Goal: Book appointment/travel/reservation

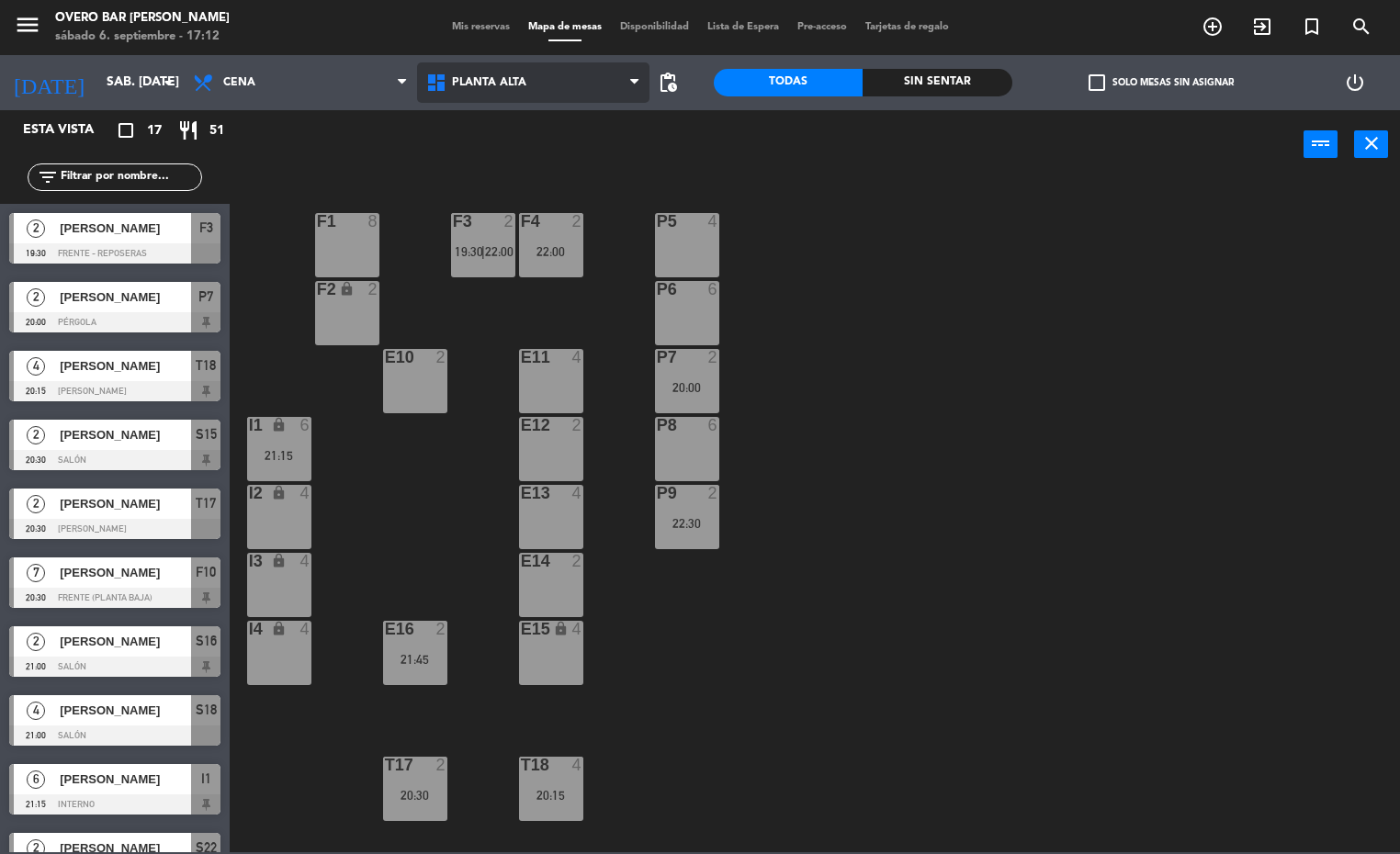
drag, startPoint x: 480, startPoint y: 75, endPoint x: 540, endPoint y: 202, distance: 140.5
click at [480, 76] on span "Planta Alta" at bounding box center [489, 83] width 75 height 13
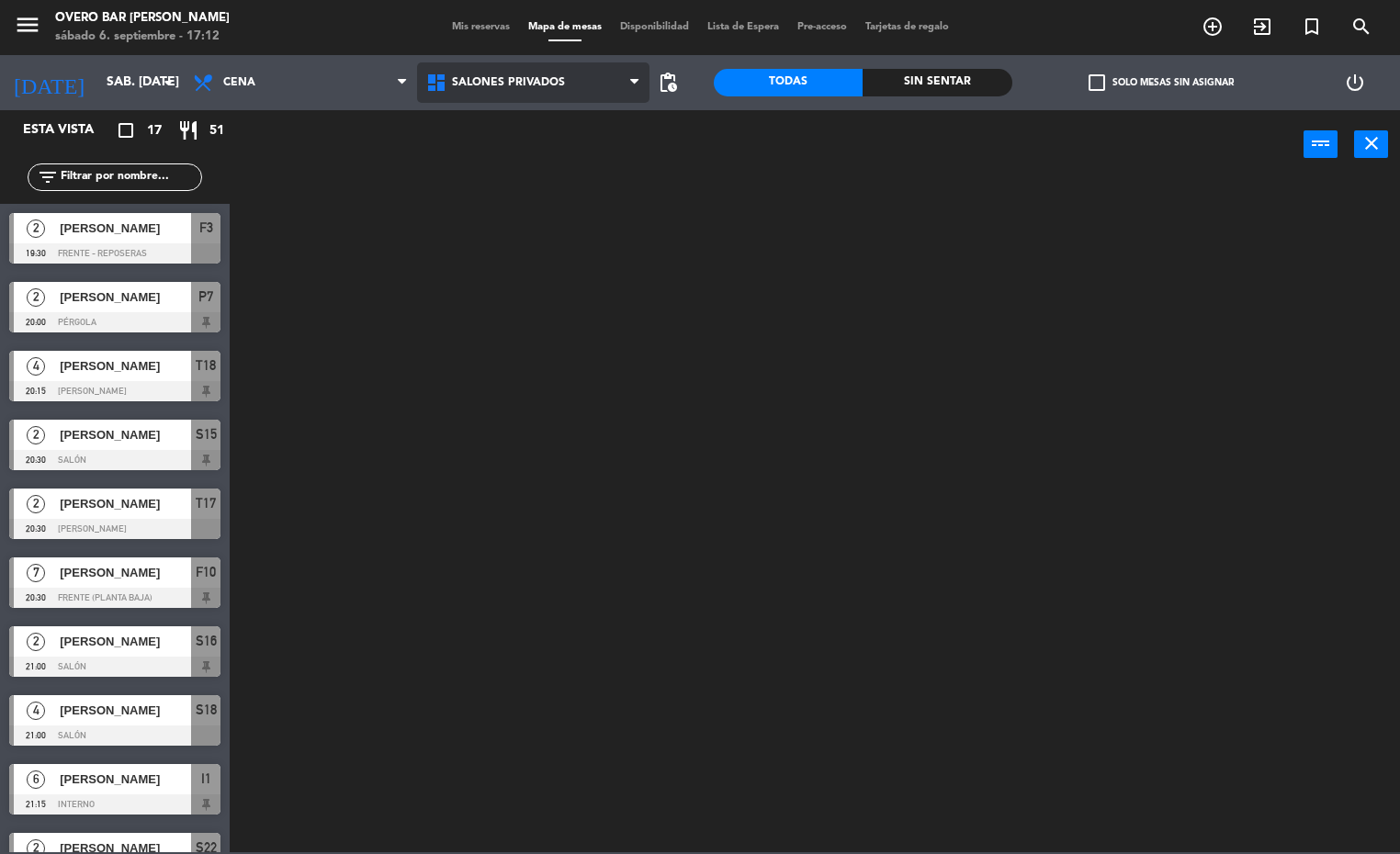
click at [538, 207] on ng-component "menu Overo Bar [PERSON_NAME] sábado 6. septiembre - 17:12 Mis reservas Mapa de …" at bounding box center [700, 426] width 1400 height 852
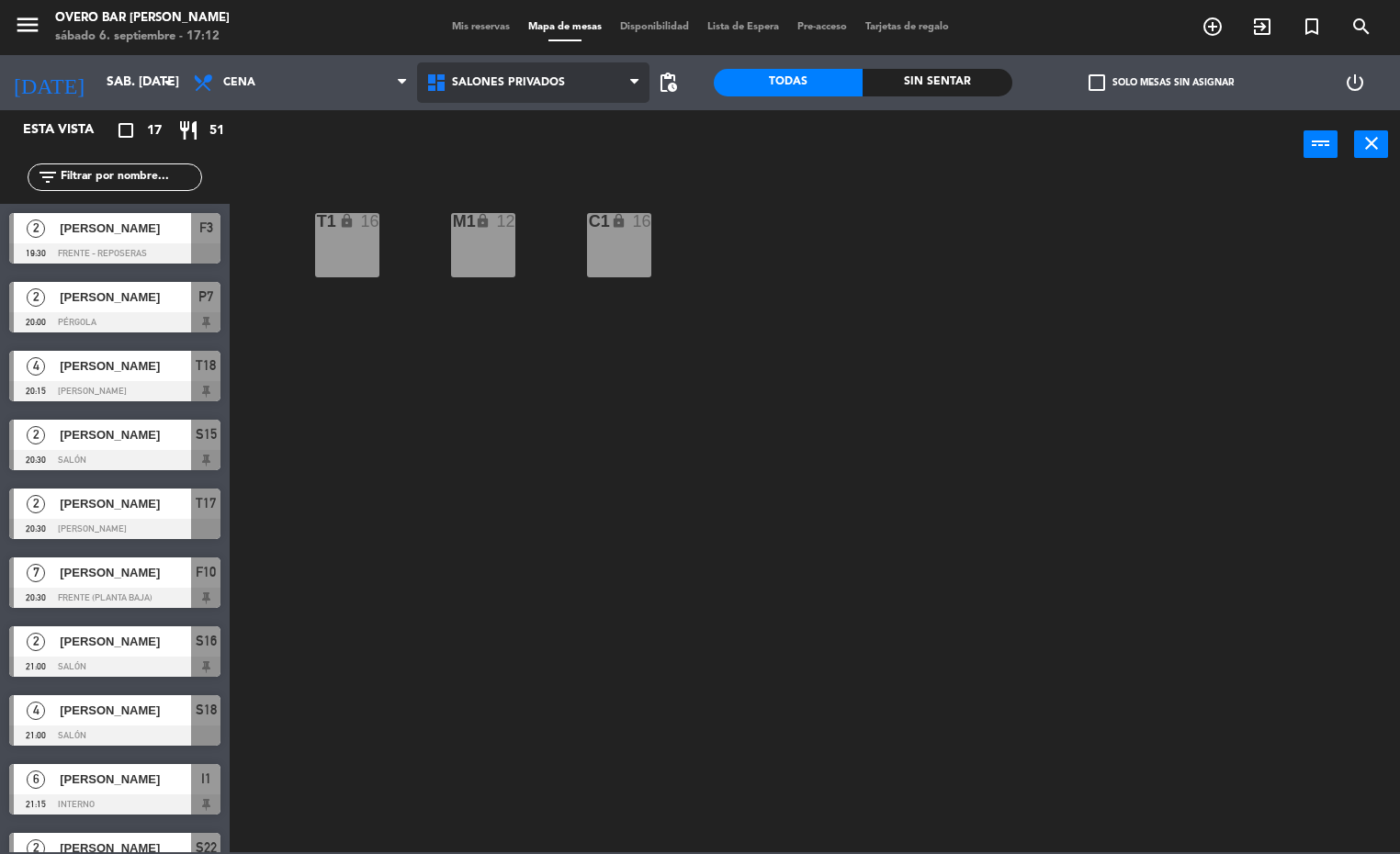
click at [475, 78] on span "Salones Privados" at bounding box center [508, 83] width 113 height 13
click at [540, 208] on ng-component "menu Overo Bar [PERSON_NAME] sábado 6. septiembre - 17:12 Mis reservas Mapa de …" at bounding box center [700, 426] width 1400 height 852
click at [538, 100] on span "Salones Privados" at bounding box center [533, 83] width 233 height 40
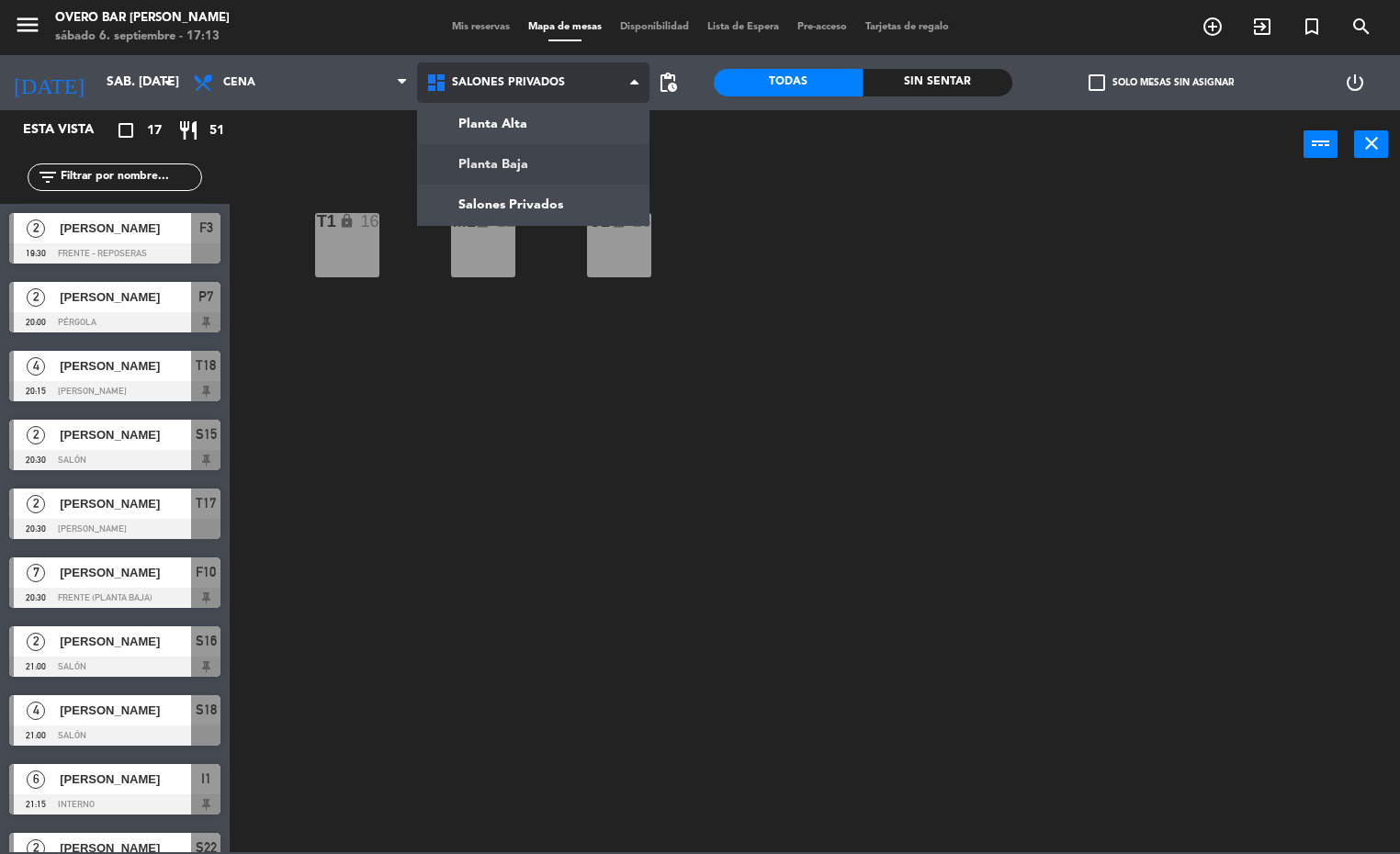
click at [524, 155] on ng-component "menu Overo Bar [PERSON_NAME] sábado 6. septiembre - 17:13 Mis reservas Mapa de …" at bounding box center [700, 426] width 1400 height 852
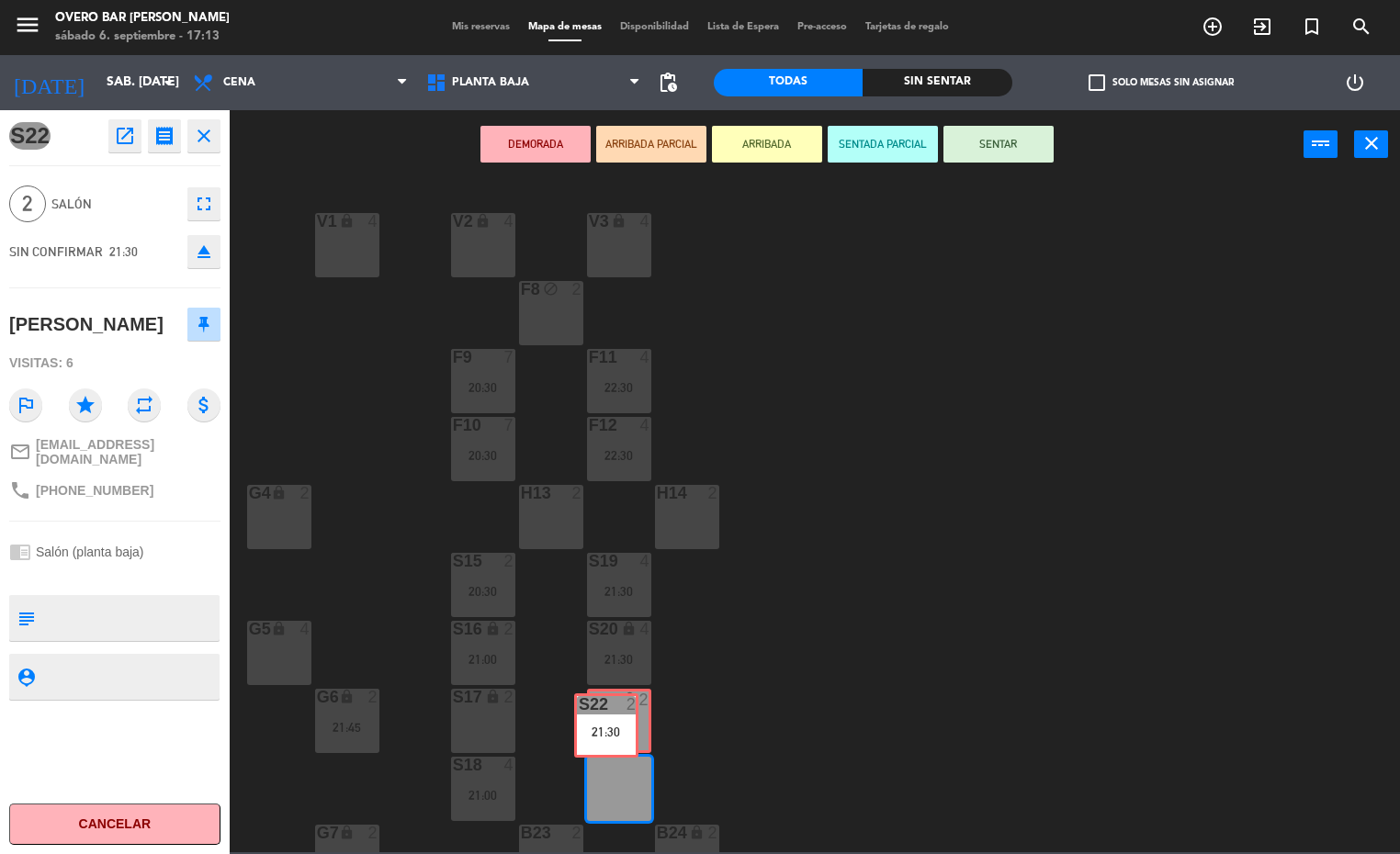
drag, startPoint x: 630, startPoint y: 786, endPoint x: 616, endPoint y: 722, distance: 65.5
click at [616, 722] on div "V1 lock 4 V2 lock 4 V3 lock 4 F8 block 2 F9 7 20:30 F11 4 22:30 F10 7 20:30 F12…" at bounding box center [821, 516] width 1157 height 673
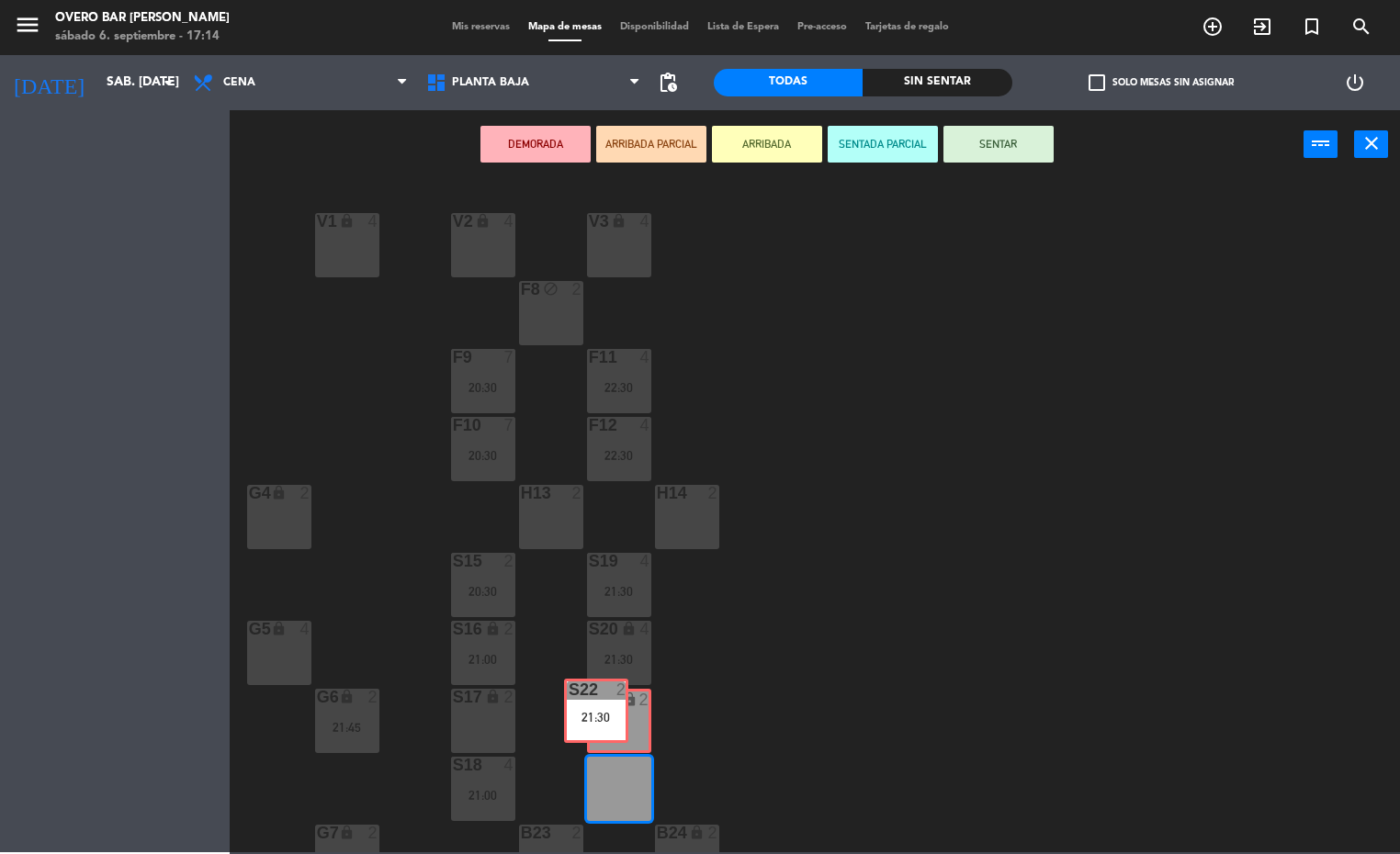
drag, startPoint x: 621, startPoint y: 779, endPoint x: 598, endPoint y: 702, distance: 80.4
click at [598, 702] on div "V1 lock 4 V2 lock 4 V3 lock 4 F8 block 2 F9 7 20:30 F11 4 22:30 F10 7 20:30 F12…" at bounding box center [821, 516] width 1157 height 673
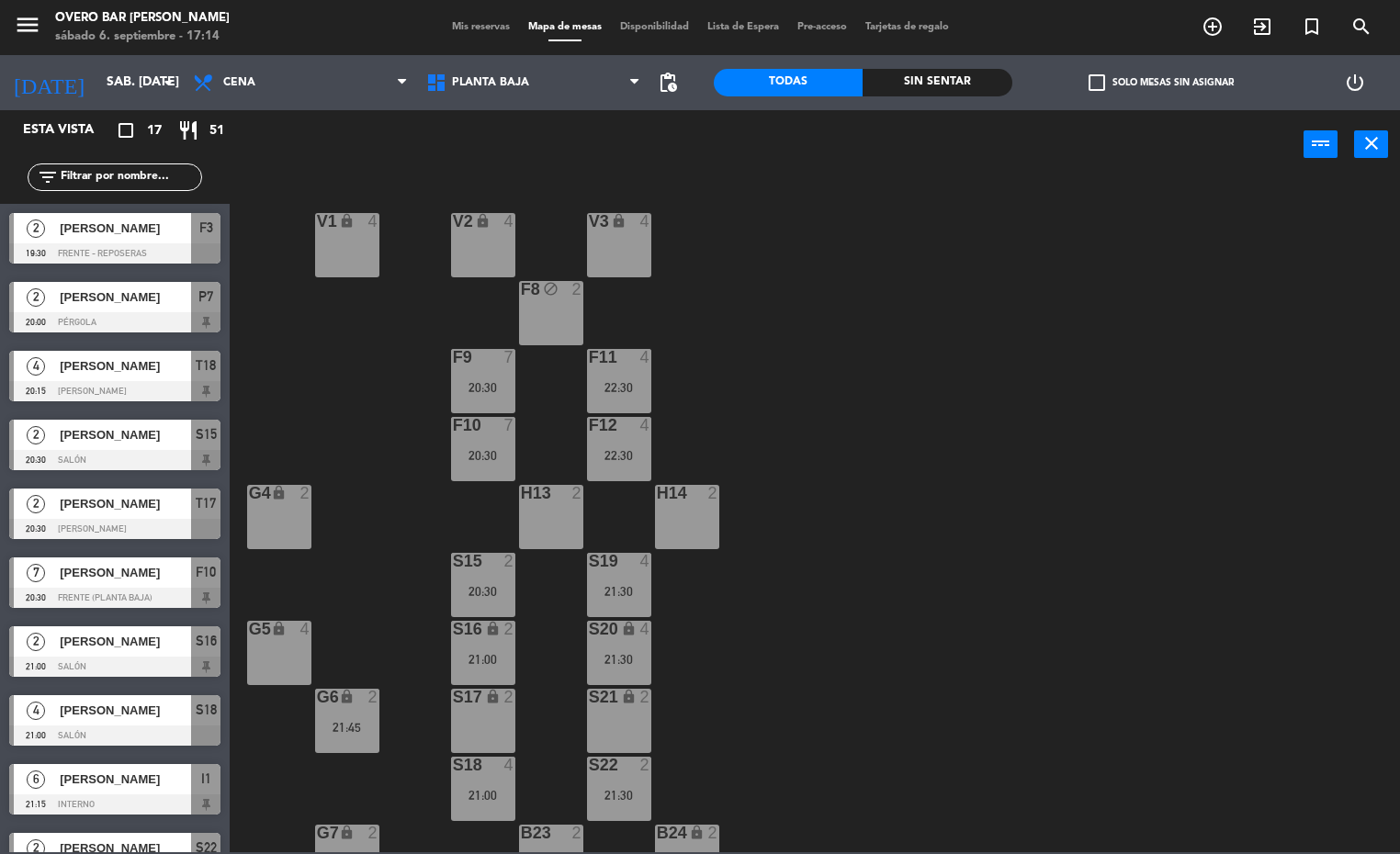
click at [626, 799] on div "21:30" at bounding box center [619, 795] width 64 height 13
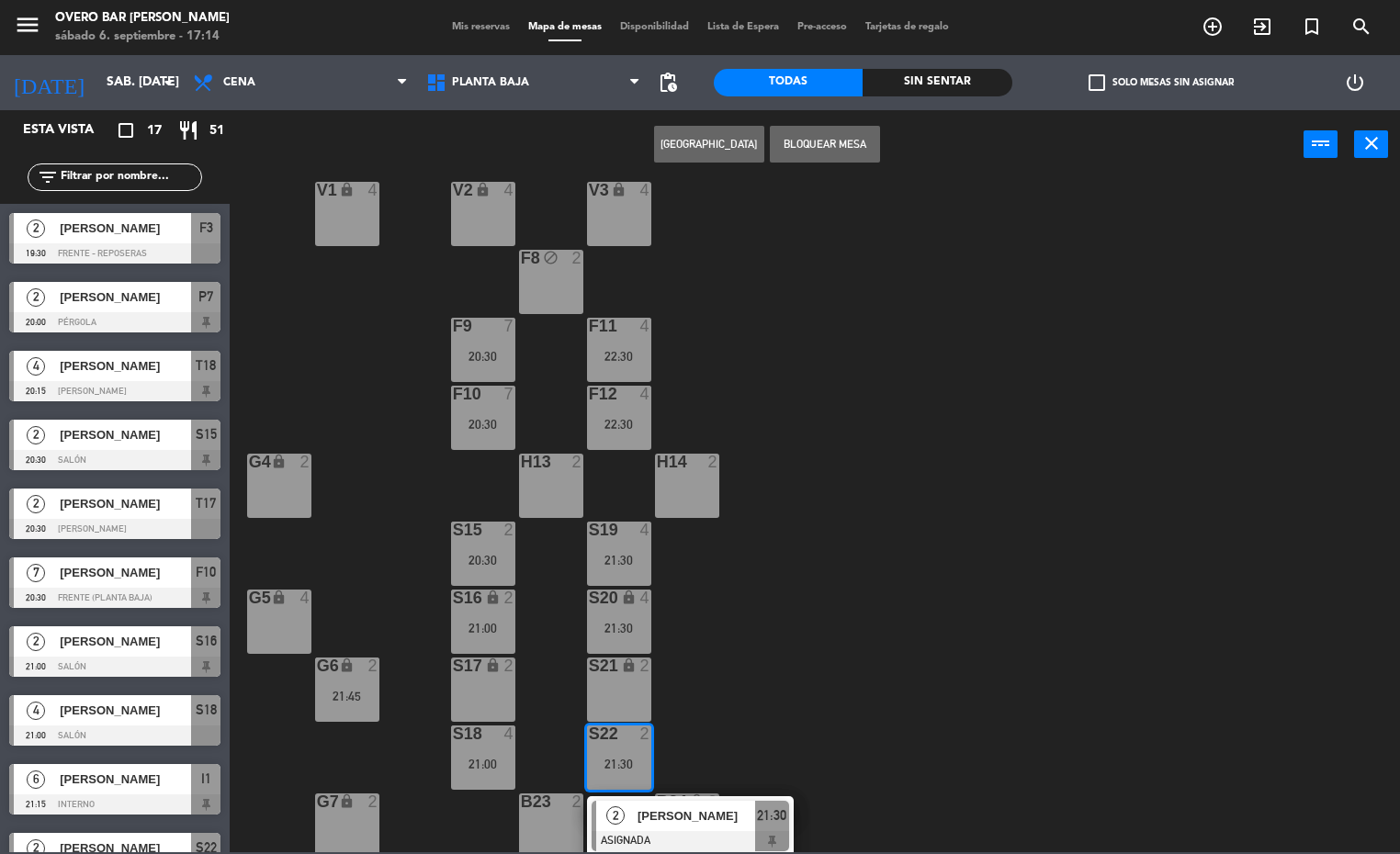
scroll to position [36, 0]
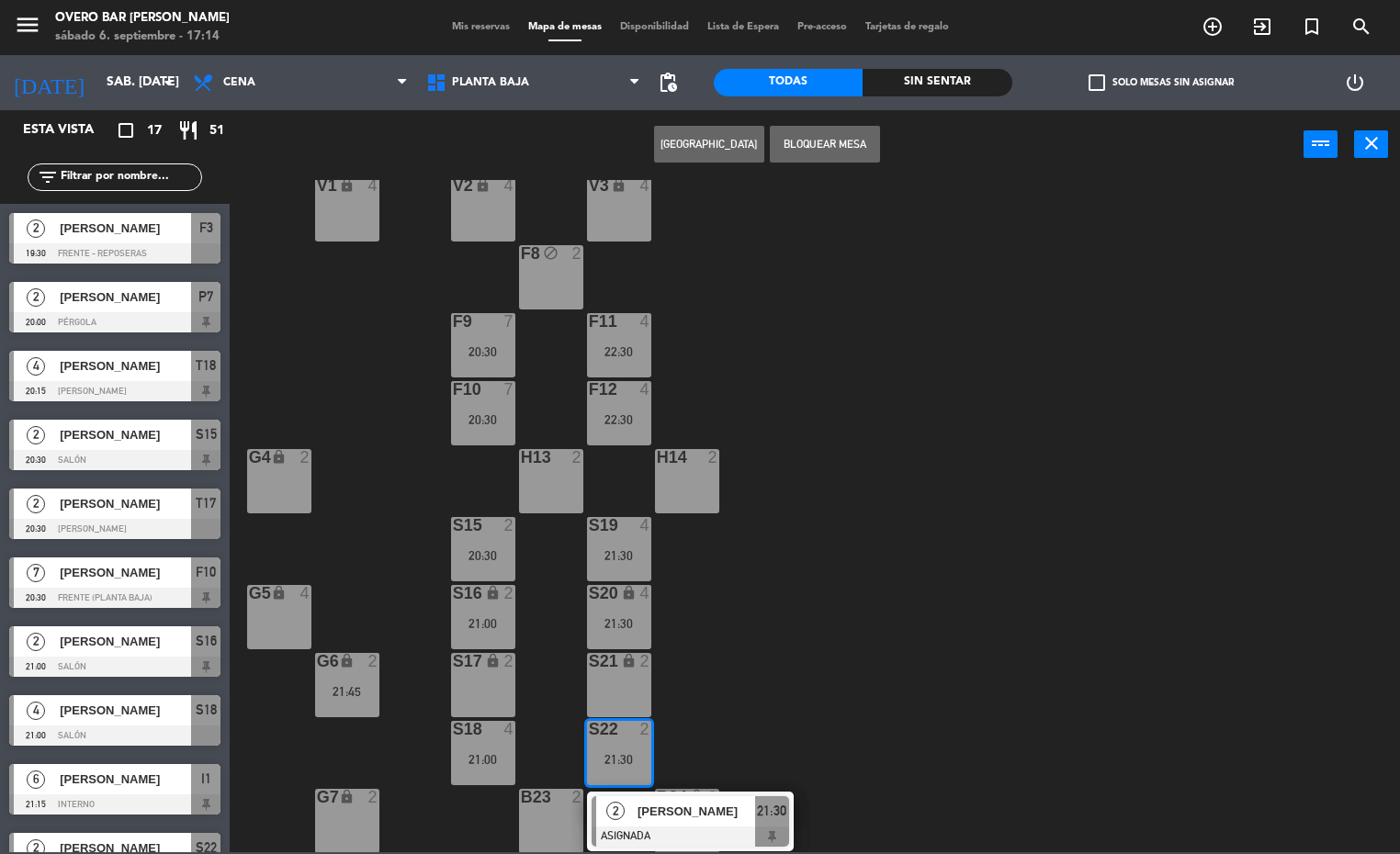
click at [667, 826] on div at bounding box center [690, 837] width 198 height 20
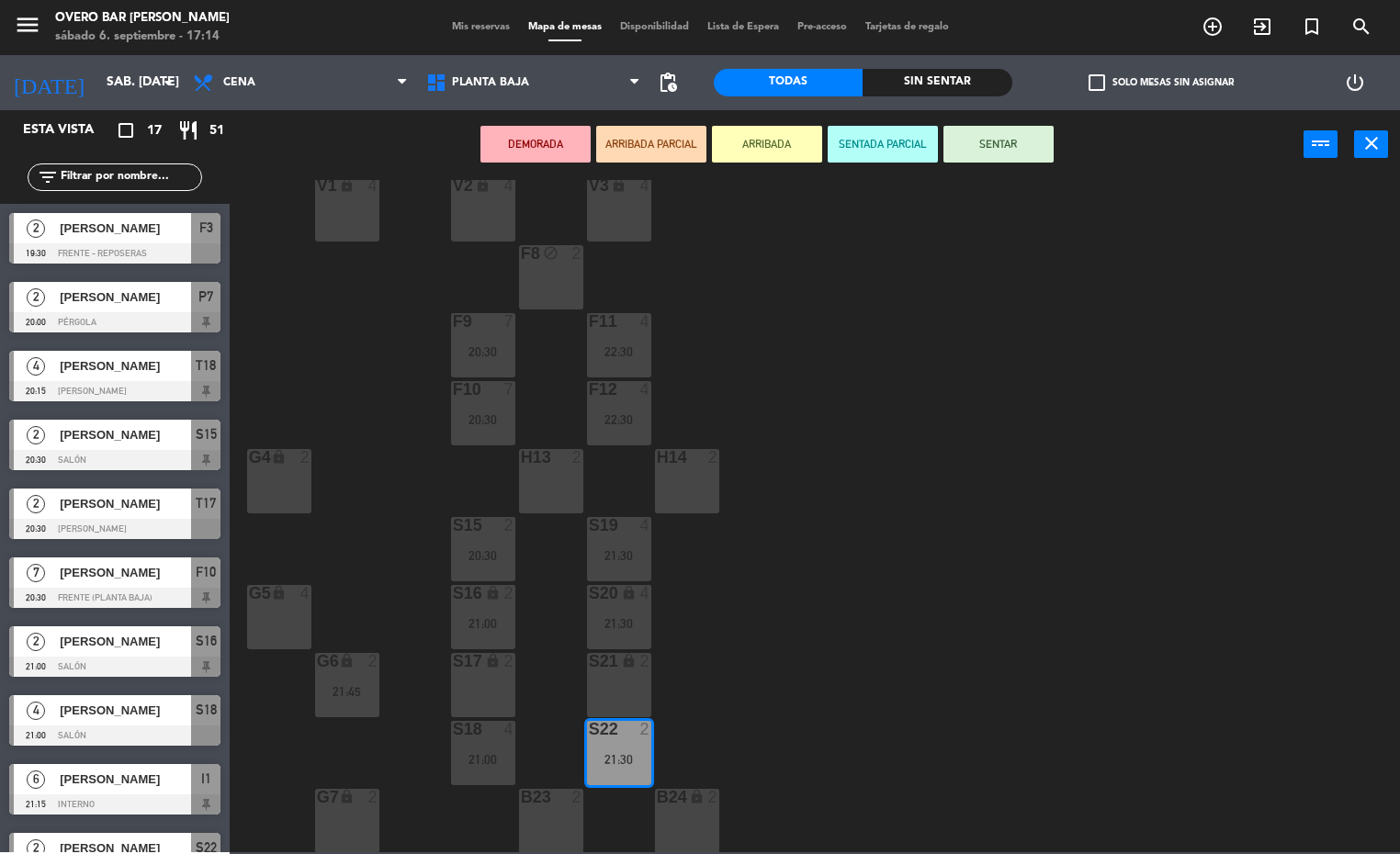
click at [615, 667] on div "lock" at bounding box center [619, 662] width 30 height 17
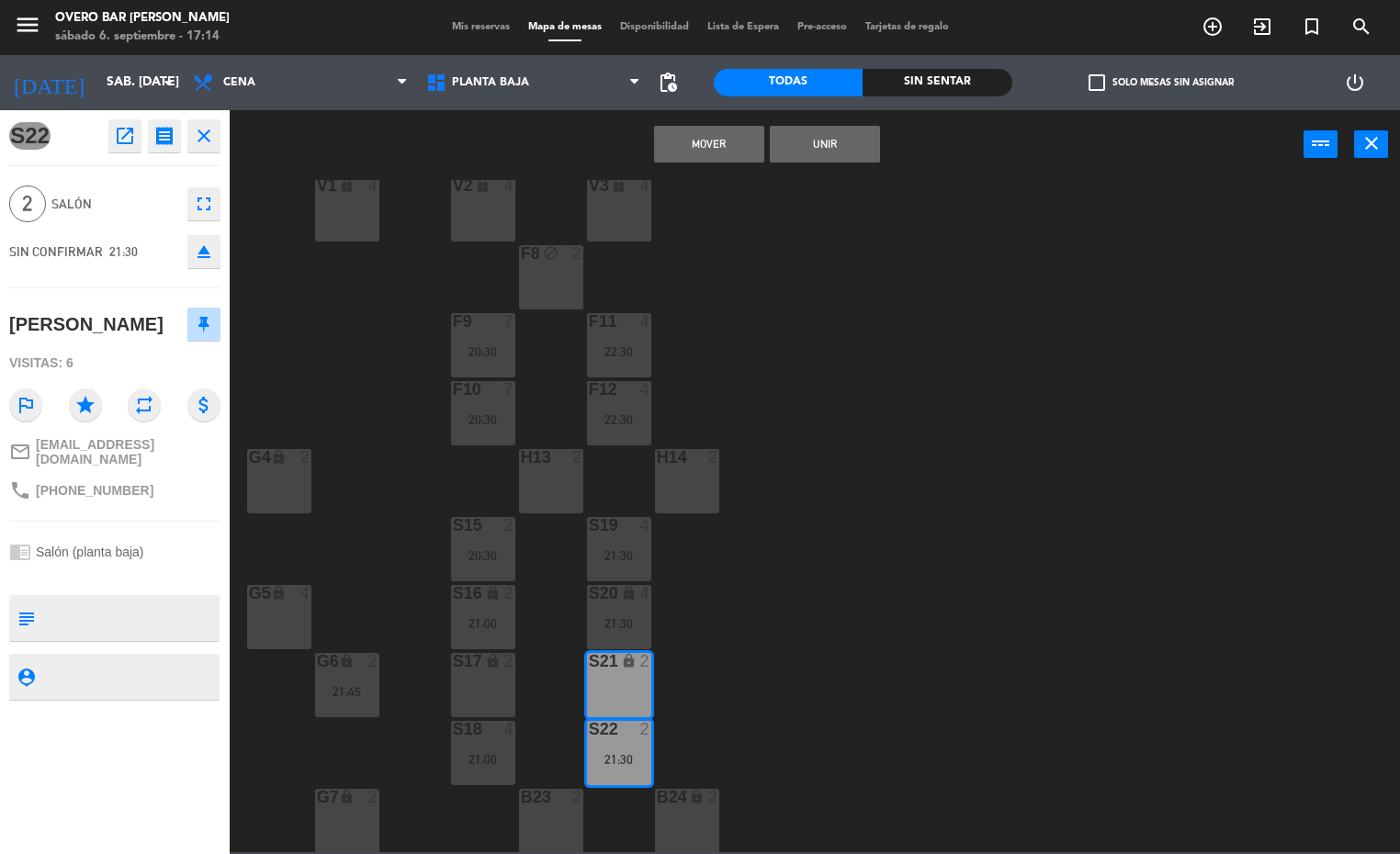
click at [665, 133] on button "Mover" at bounding box center [710, 144] width 110 height 37
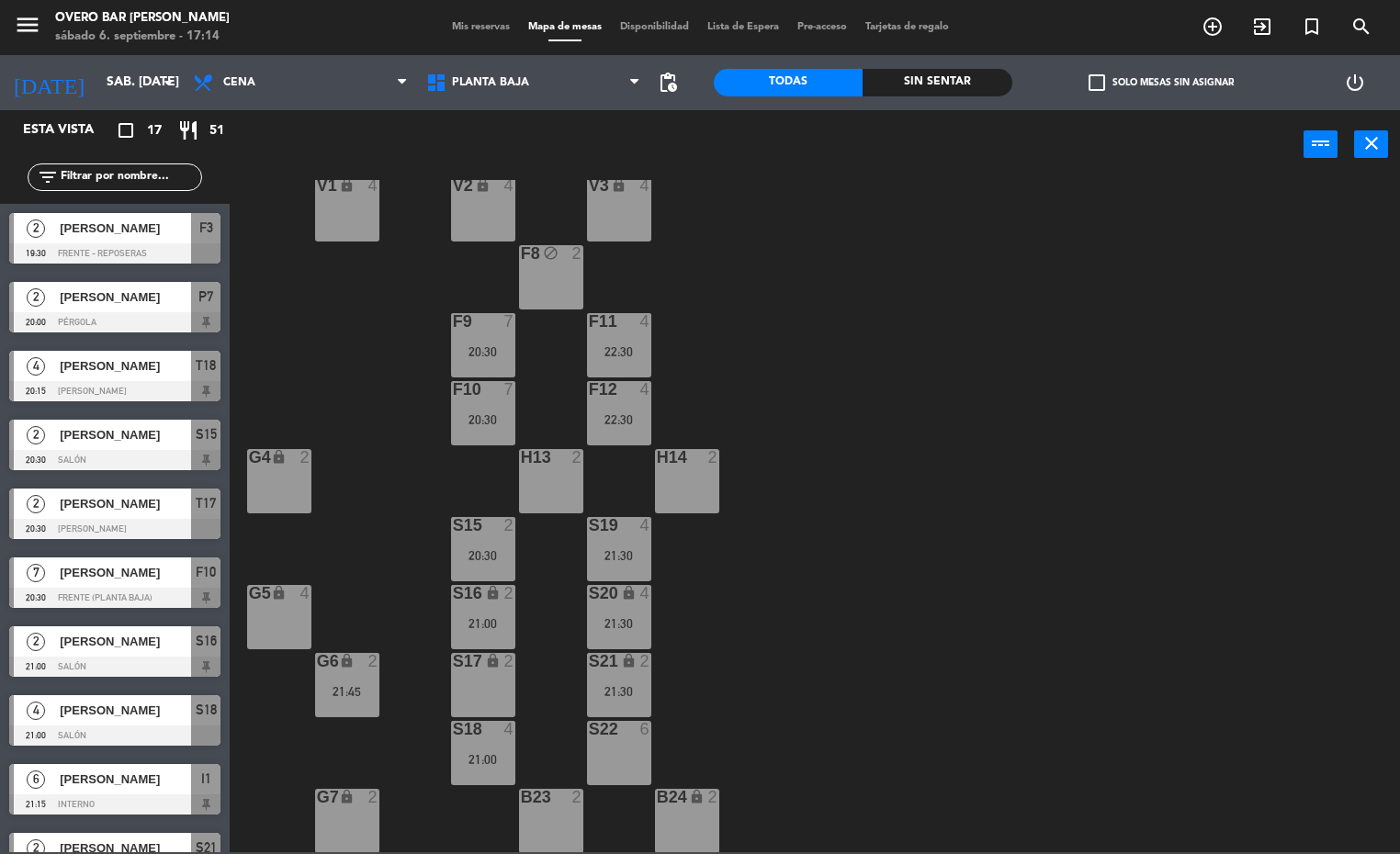
scroll to position [0, 0]
click at [507, 735] on div "4" at bounding box center [509, 729] width 11 height 17
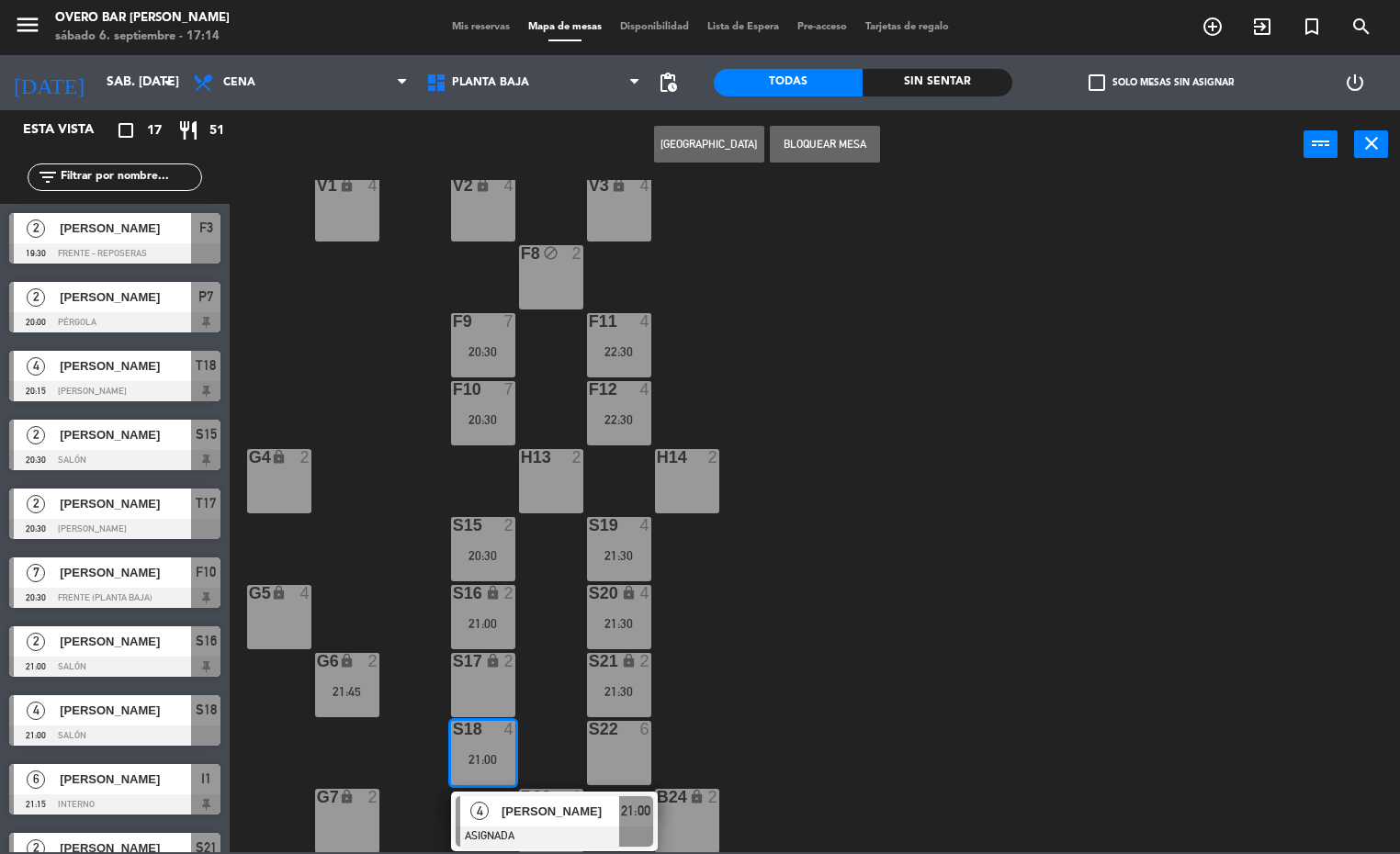
click at [585, 810] on span "[PERSON_NAME]" at bounding box center [561, 811] width 118 height 19
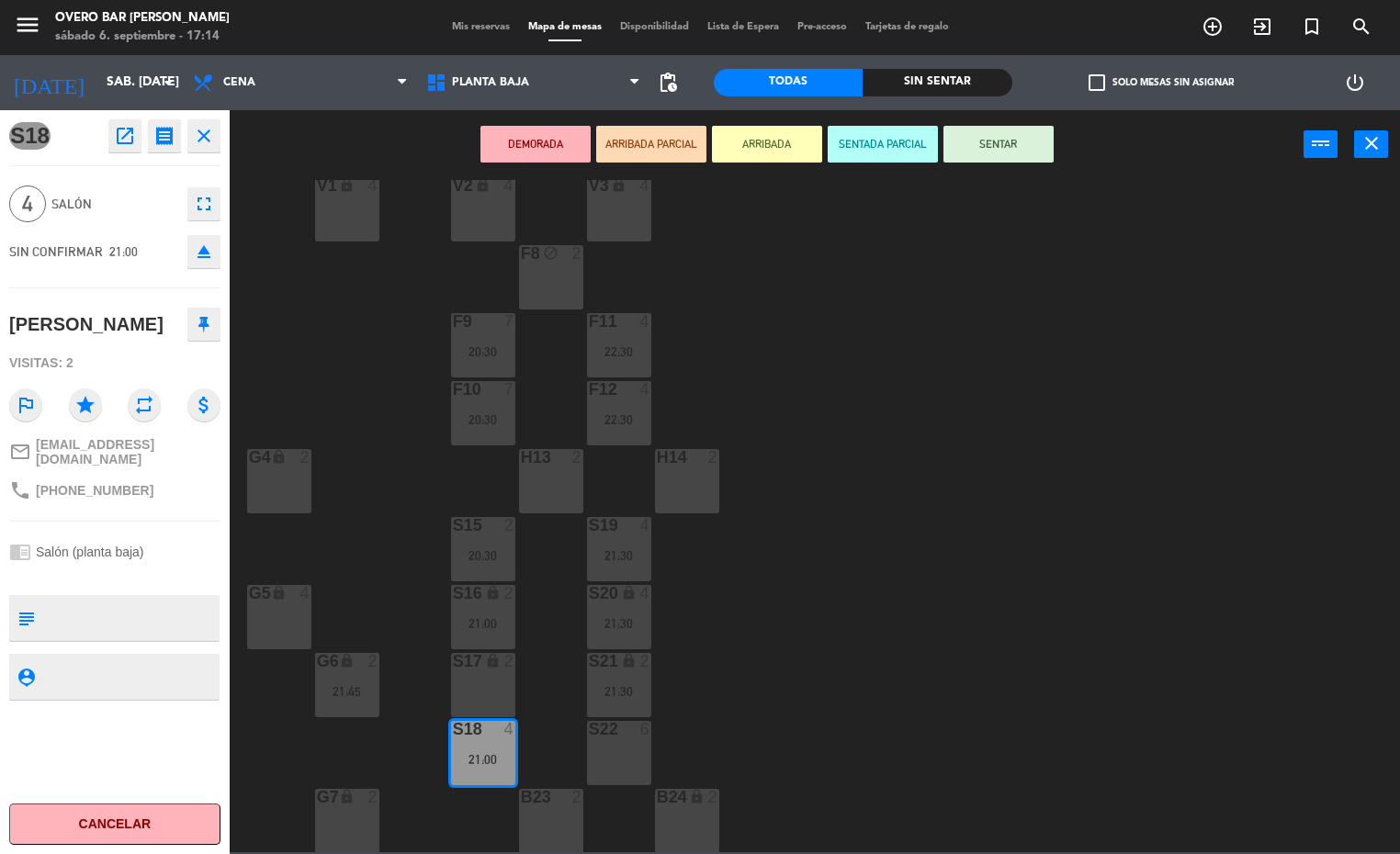
click at [478, 670] on div "lock" at bounding box center [482, 662] width 30 height 17
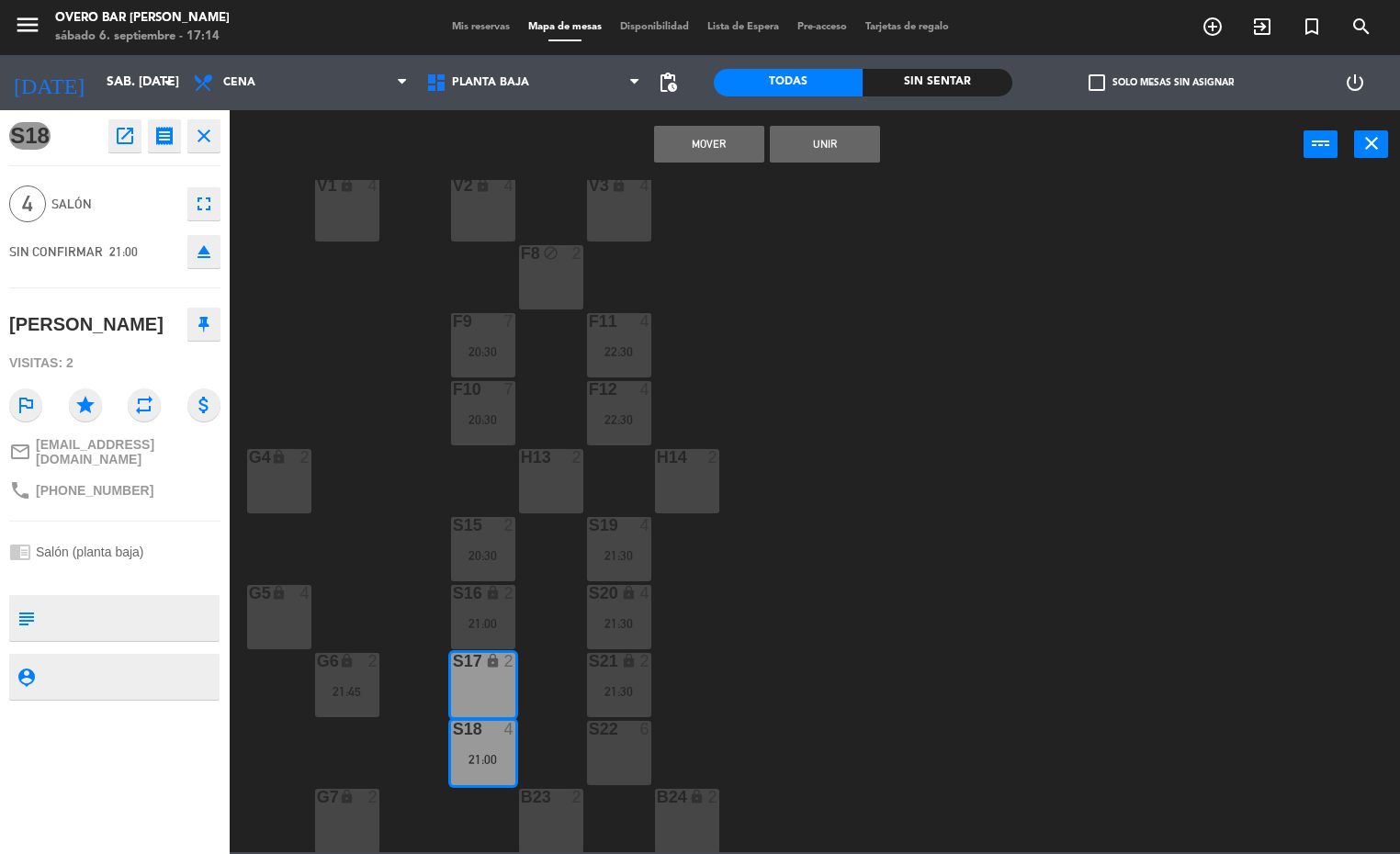
click at [811, 150] on button "Unir" at bounding box center [825, 144] width 110 height 37
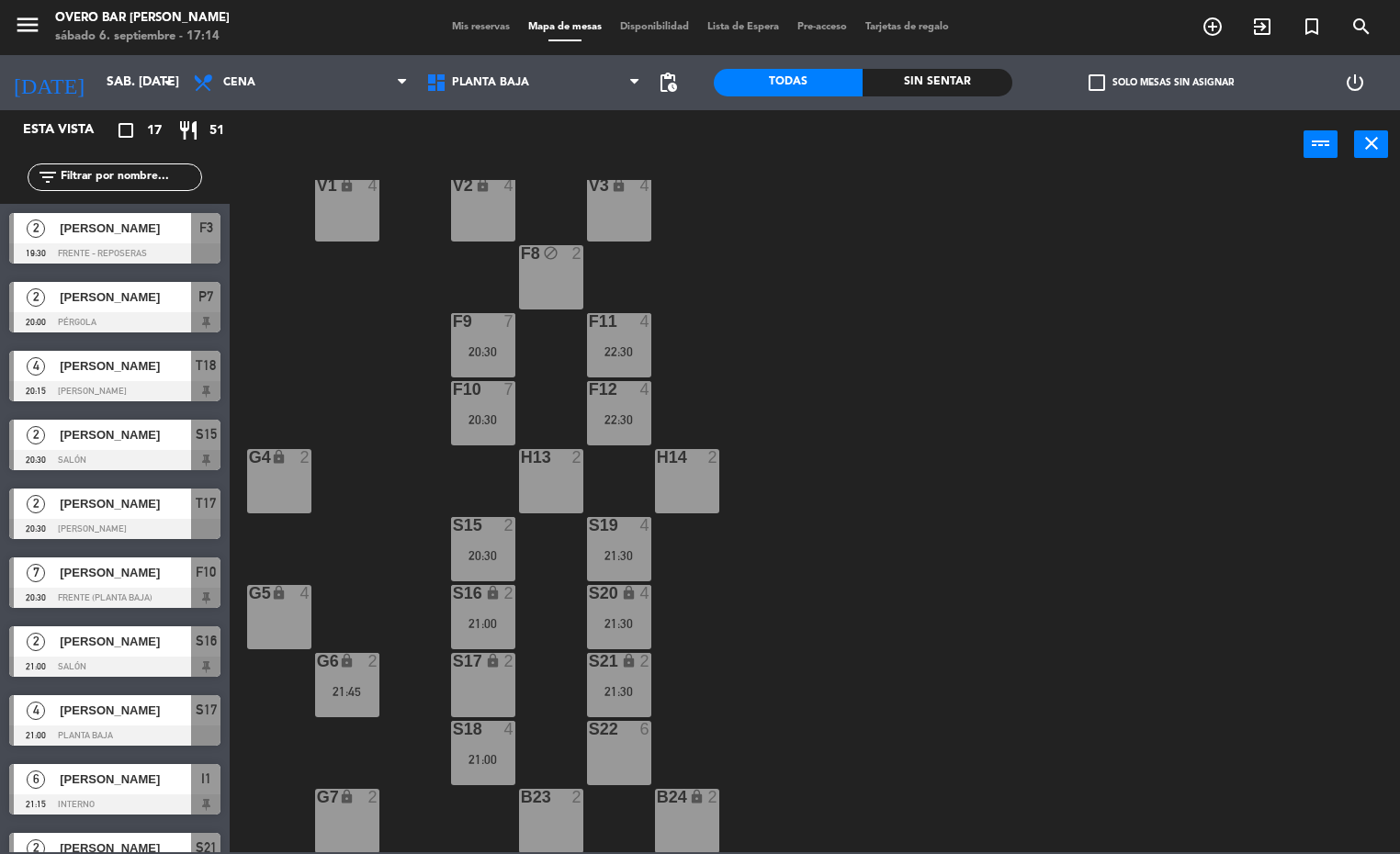
click at [507, 727] on div "4" at bounding box center [509, 729] width 11 height 17
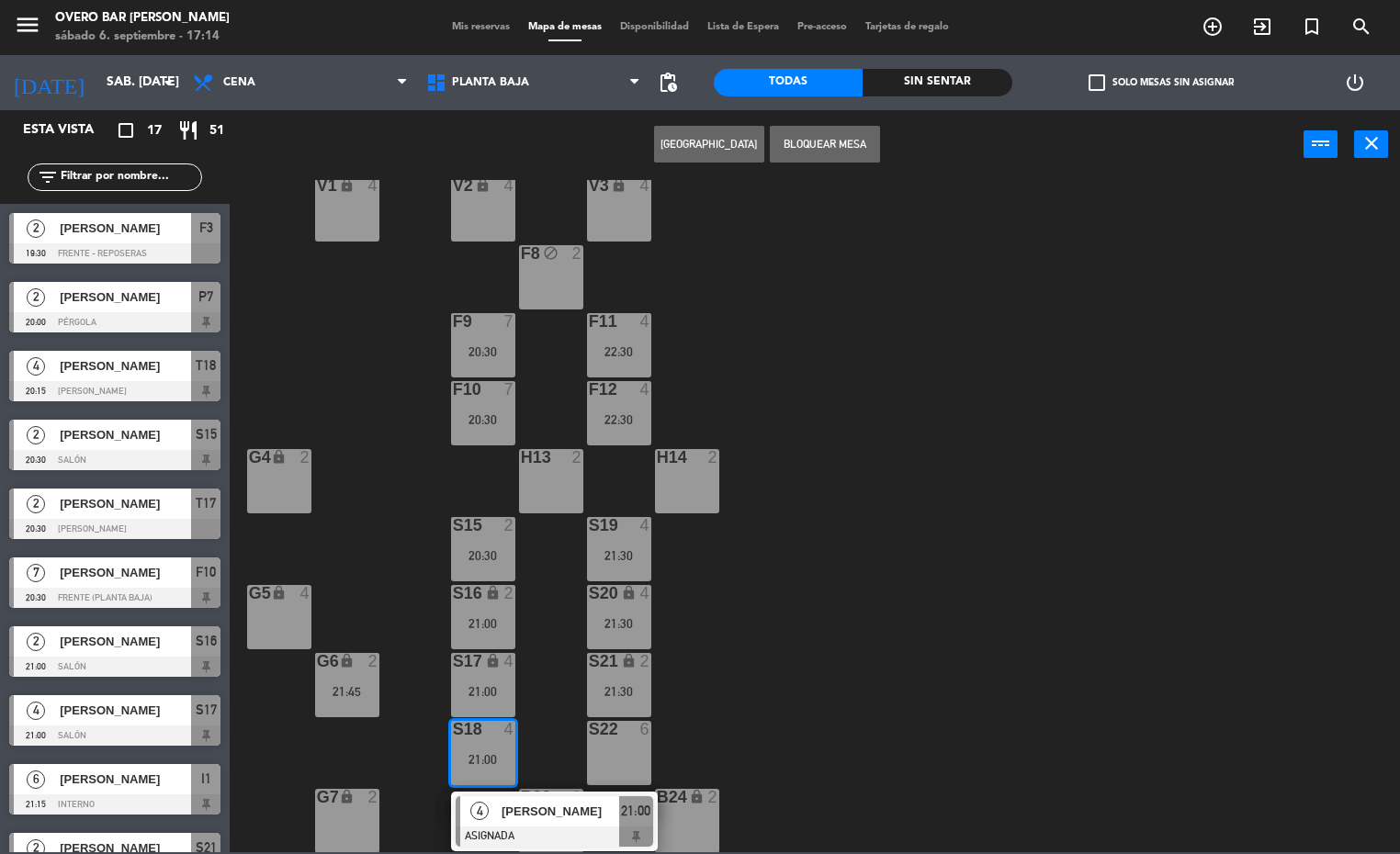
click at [1090, 675] on div "V1 lock 4 V2 lock 4 V3 lock 4 F8 block 2 F9 7 20:30 F11 4 22:30 F10 7 20:30 F12…" at bounding box center [821, 516] width 1157 height 673
